Goal: Navigation & Orientation: Find specific page/section

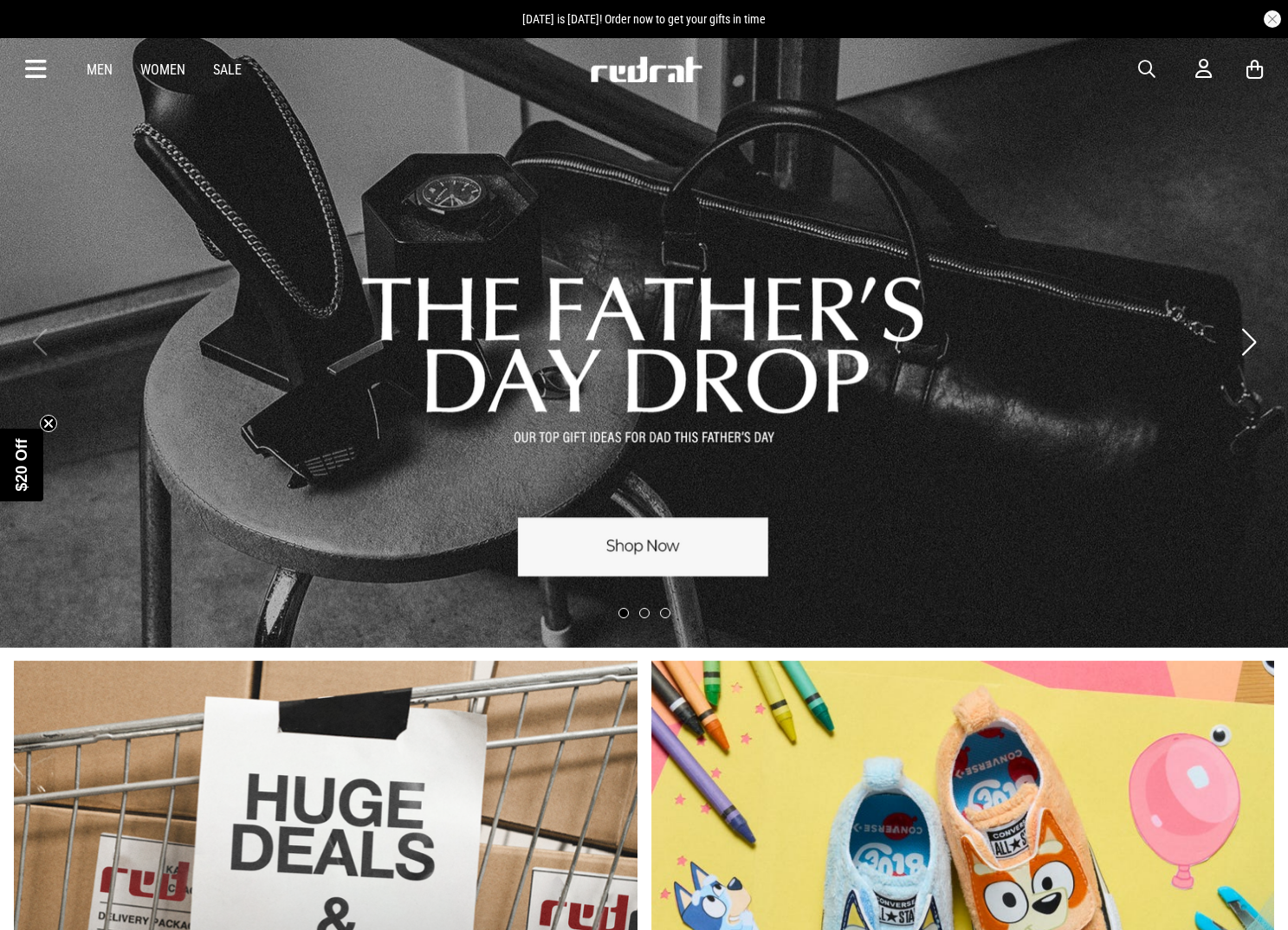
click at [37, 76] on icon at bounding box center [36, 69] width 21 height 28
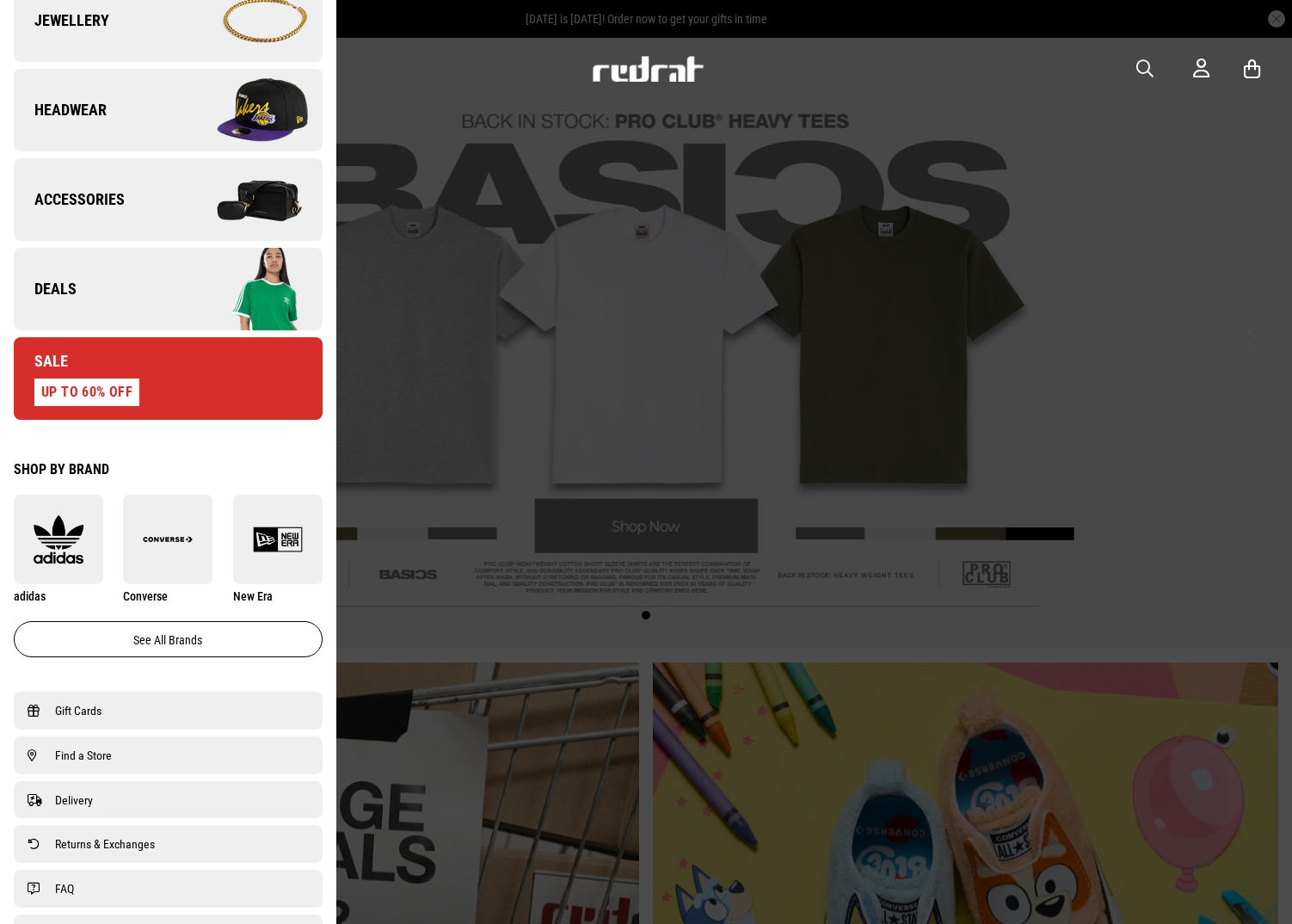
scroll to position [584, 0]
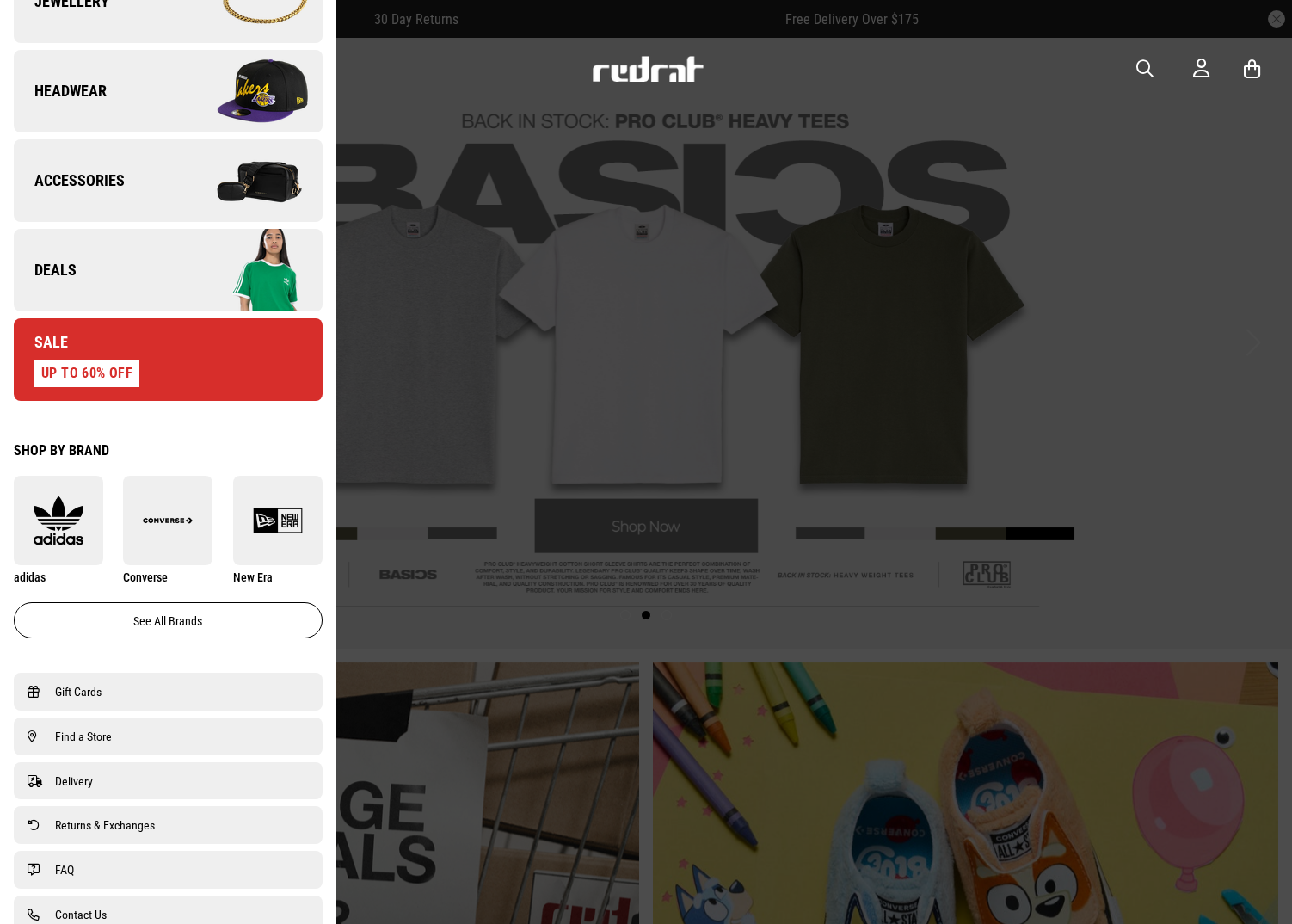
click at [150, 737] on link "Find a Store" at bounding box center [168, 736] width 281 height 20
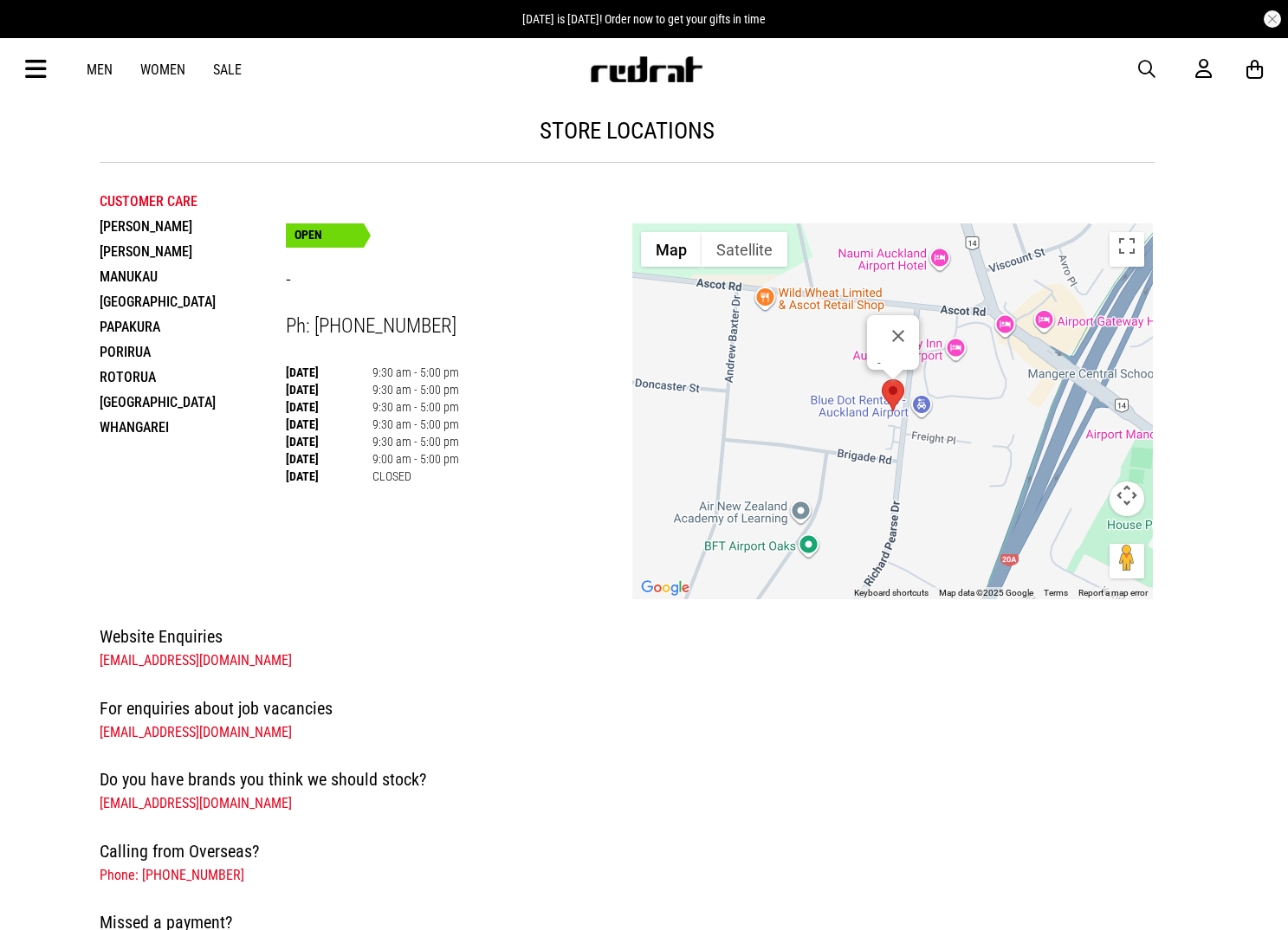
click at [133, 252] on li "[PERSON_NAME]" at bounding box center [192, 251] width 186 height 25
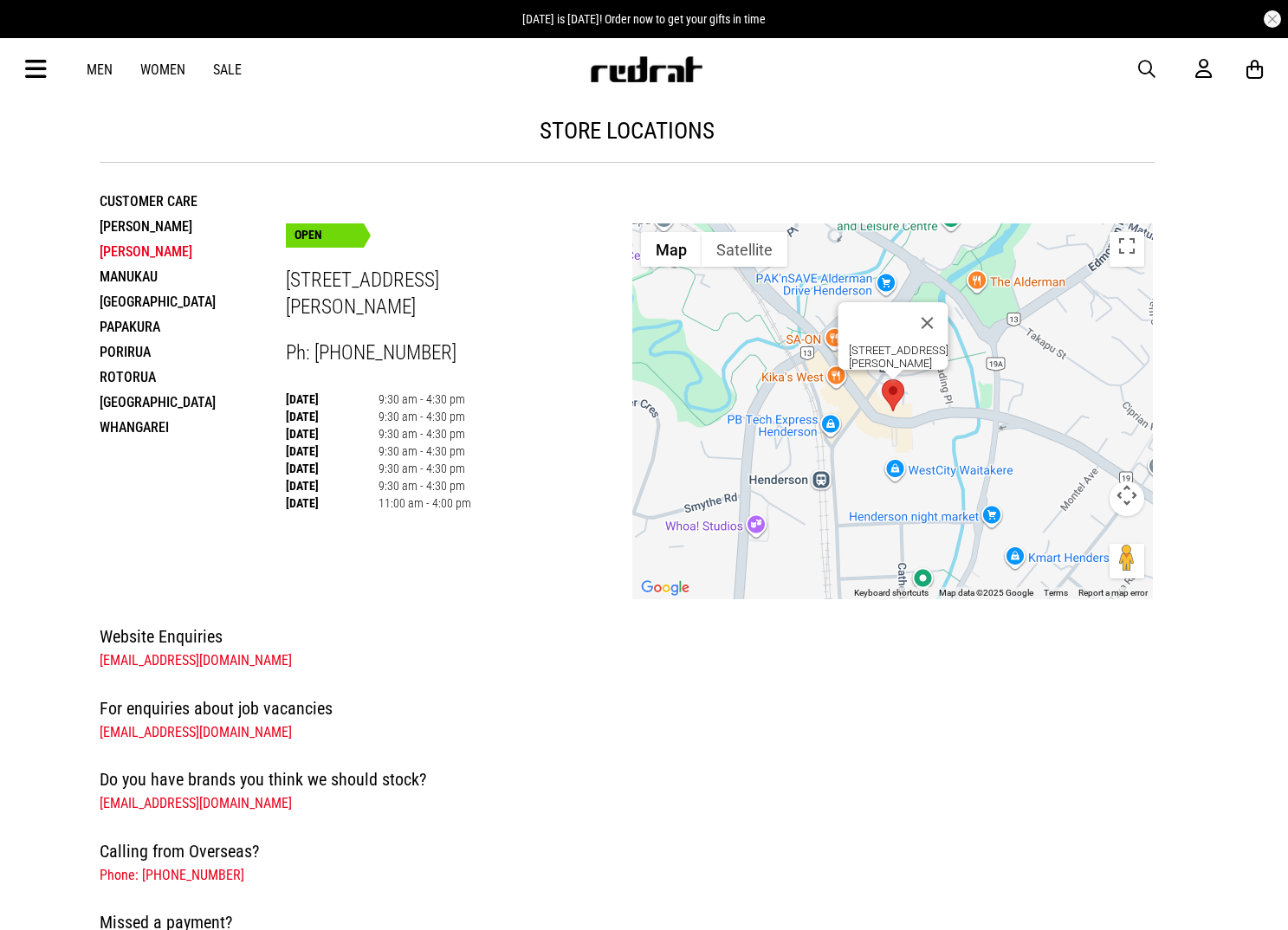
drag, startPoint x: 489, startPoint y: 490, endPoint x: 438, endPoint y: 446, distance: 67.4
click at [347, 451] on div "[DATE] 9:30 am - 4:30 pm [DATE] 9:30 am - 4:30 pm [DATE] 9:30 am - 4:30 pm [DAT…" at bounding box center [459, 451] width 347 height 121
click at [450, 445] on td "9:30 am - 4:30 pm" at bounding box center [425, 450] width 93 height 17
